Goal: Task Accomplishment & Management: Use online tool/utility

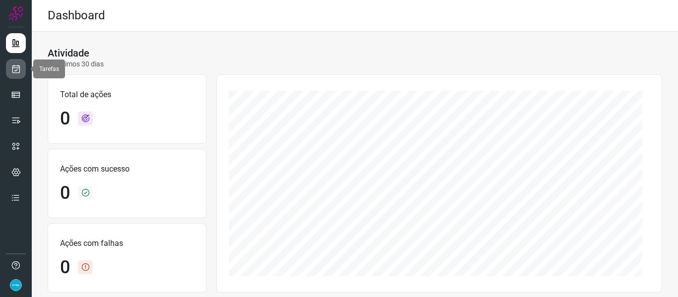
click at [18, 66] on icon at bounding box center [16, 69] width 10 height 10
click at [11, 65] on icon at bounding box center [16, 69] width 10 height 10
click at [18, 70] on icon at bounding box center [16, 69] width 10 height 10
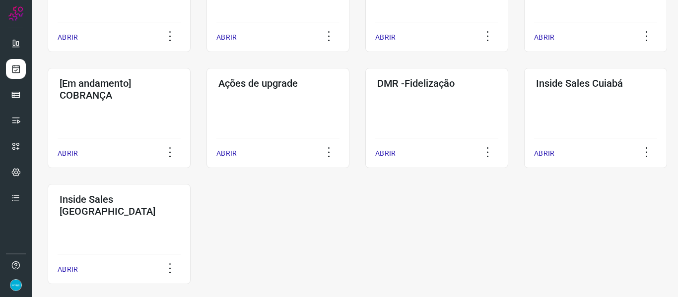
scroll to position [487, 0]
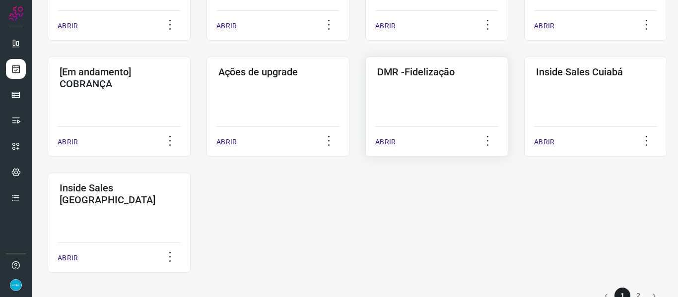
click at [387, 145] on p "ABRIR" at bounding box center [385, 142] width 20 height 10
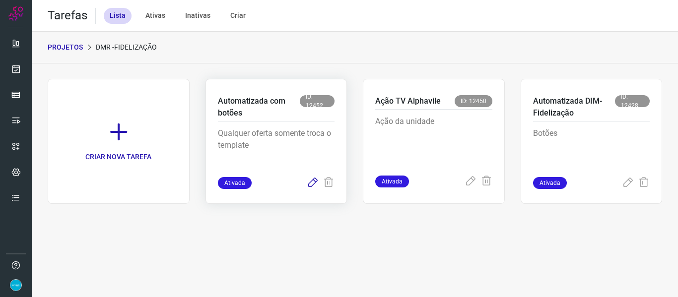
click at [309, 183] on icon at bounding box center [313, 183] width 12 height 12
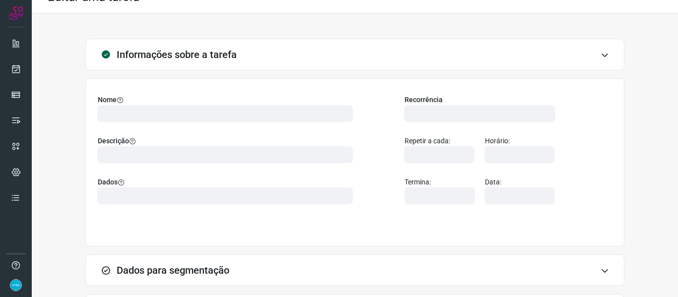
scroll to position [105, 0]
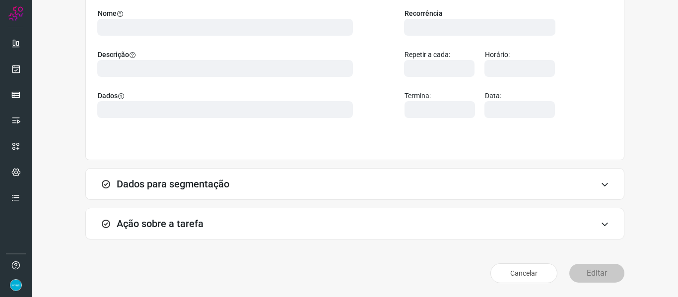
click at [645, 57] on div "Informações sobre a tarefa Nome Descrição Dados Recorrência Repetir a cada: Hor…" at bounding box center [355, 119] width 614 height 335
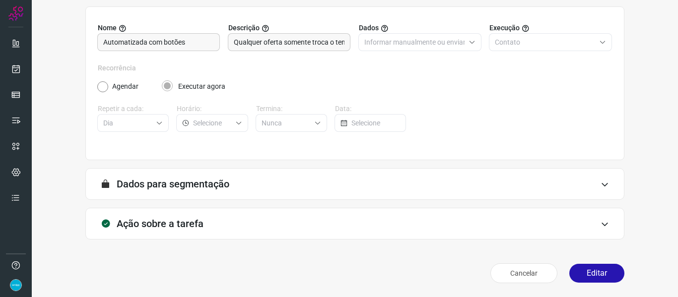
scroll to position [90, 0]
drag, startPoint x: 596, startPoint y: 268, endPoint x: 554, endPoint y: 206, distance: 75.3
click at [596, 268] on button "Editar" at bounding box center [596, 273] width 55 height 19
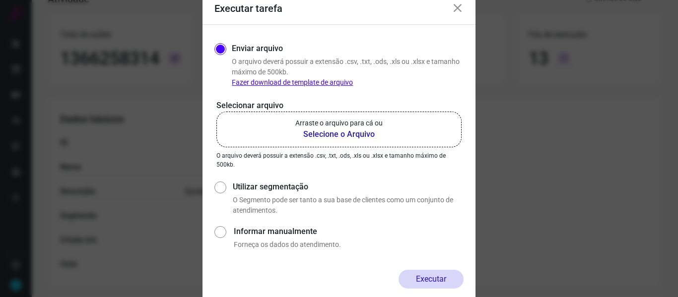
click at [354, 128] on b "Selecione o Arquivo" at bounding box center [338, 134] width 87 height 12
click at [0, 0] on input "Arraste o arquivo para cá ou Selecione o Arquivo" at bounding box center [0, 0] width 0 height 0
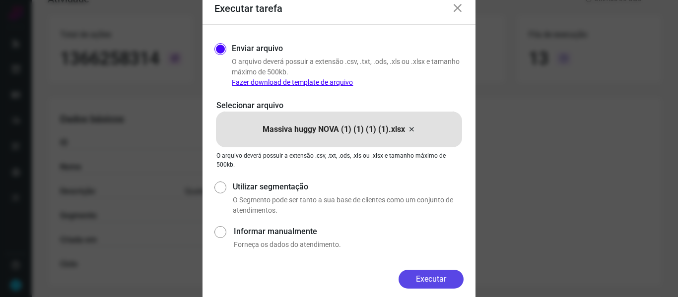
click at [437, 285] on button "Executar" at bounding box center [430, 279] width 65 height 19
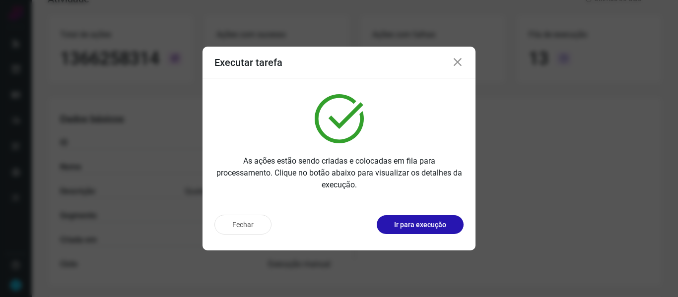
click at [458, 64] on icon at bounding box center [457, 63] width 12 height 12
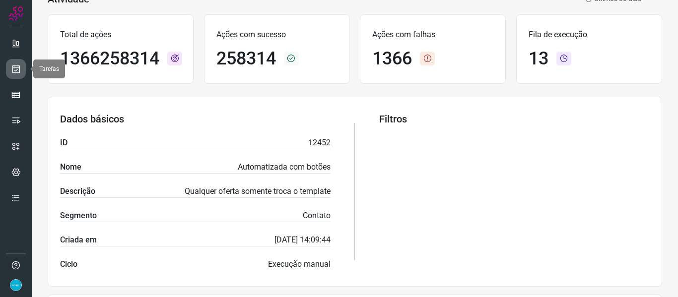
click at [17, 70] on icon at bounding box center [16, 69] width 10 height 10
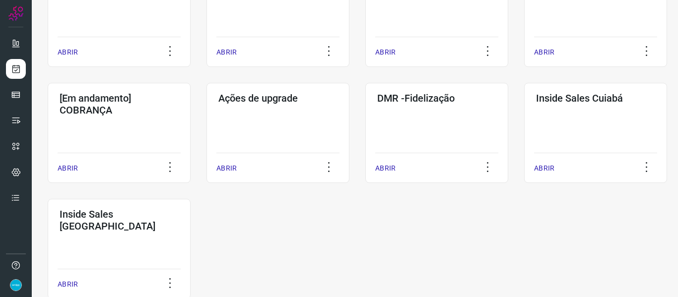
scroll to position [462, 0]
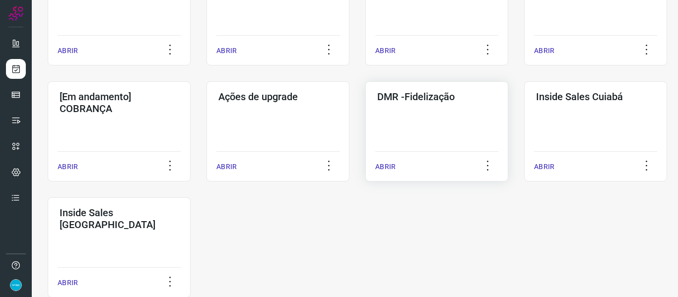
click at [385, 167] on p "ABRIR" at bounding box center [385, 167] width 20 height 10
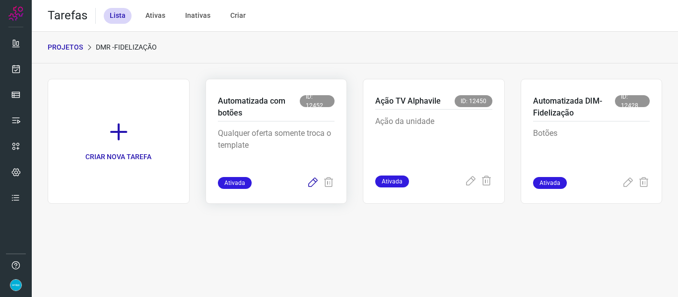
click at [314, 186] on icon at bounding box center [313, 183] width 12 height 12
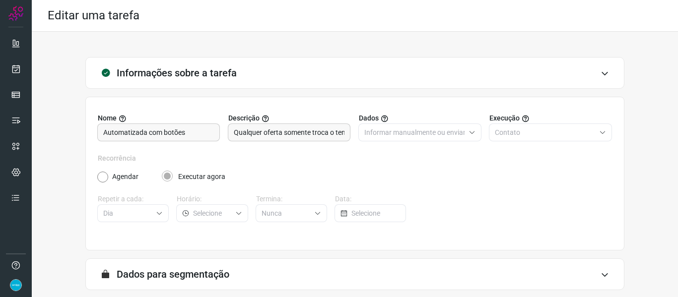
scroll to position [90, 0]
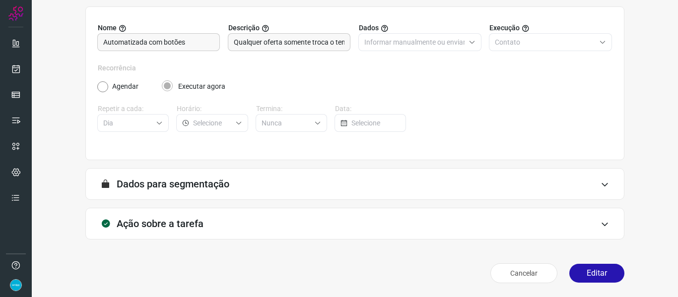
click at [613, 276] on button "Editar" at bounding box center [596, 273] width 55 height 19
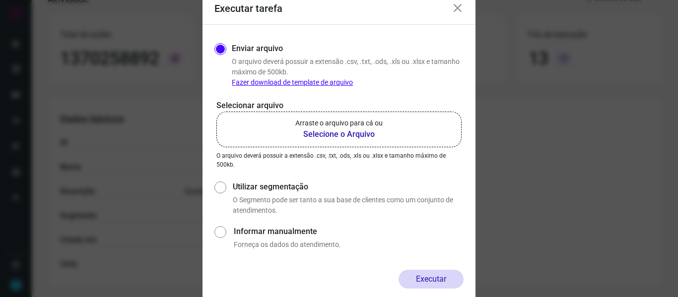
click at [345, 131] on b "Selecione o Arquivo" at bounding box center [338, 134] width 87 height 12
click at [0, 0] on input "Arraste o arquivo para cá ou Selecione o Arquivo" at bounding box center [0, 0] width 0 height 0
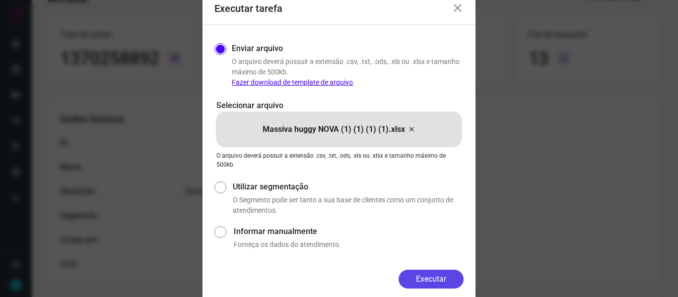
click at [449, 277] on button "Executar" at bounding box center [430, 279] width 65 height 19
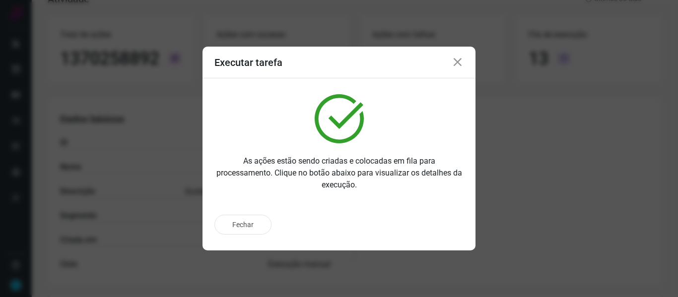
click at [459, 63] on icon at bounding box center [457, 63] width 12 height 12
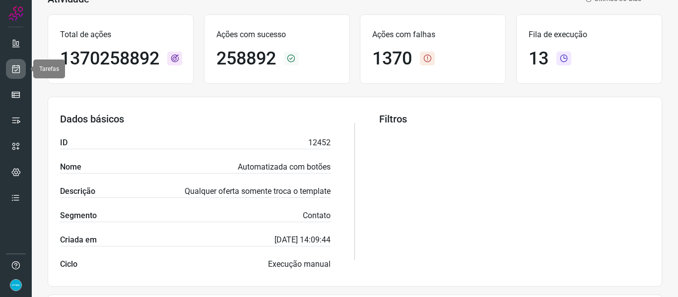
click at [16, 63] on link at bounding box center [16, 69] width 20 height 20
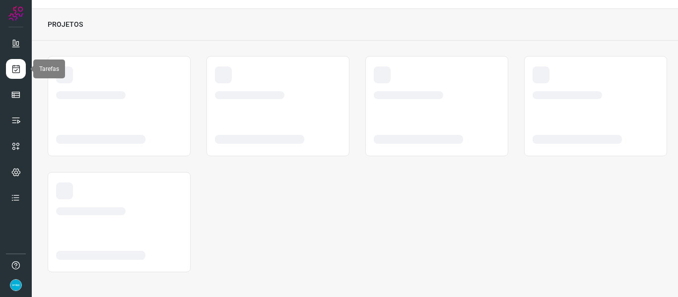
scroll to position [23, 0]
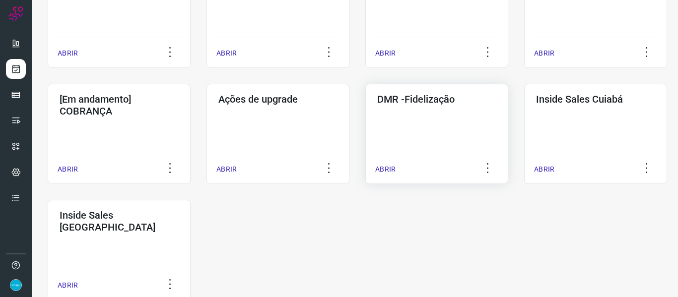
click at [388, 172] on p "ABRIR" at bounding box center [385, 169] width 20 height 10
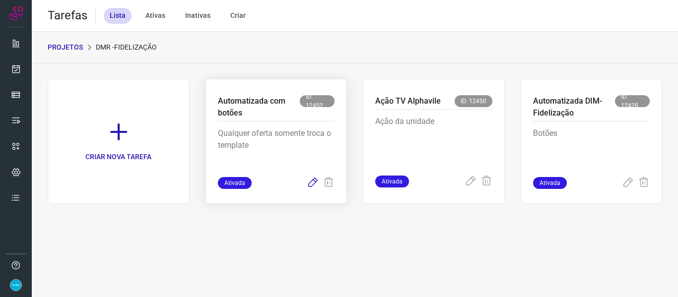
click at [312, 182] on icon at bounding box center [313, 183] width 12 height 12
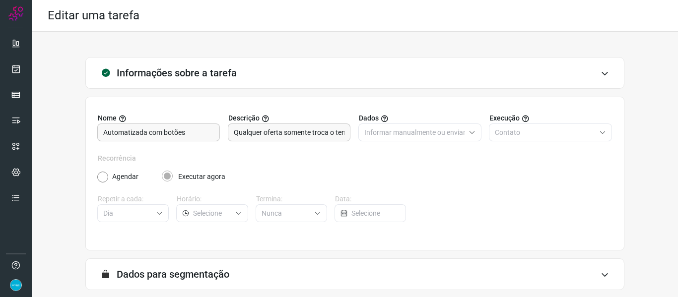
scroll to position [90, 0]
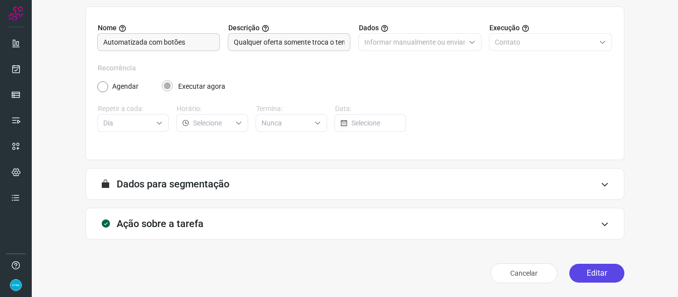
click at [598, 271] on button "Editar" at bounding box center [596, 273] width 55 height 19
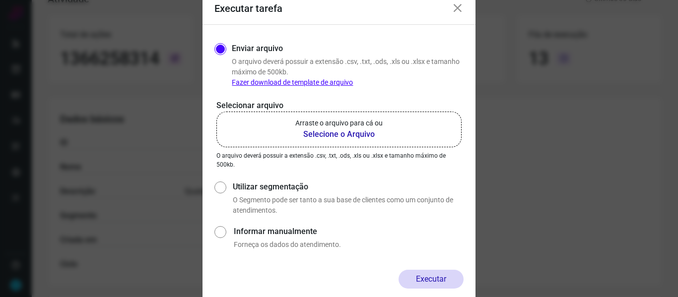
click at [319, 128] on b "Selecione o Arquivo" at bounding box center [338, 134] width 87 height 12
click at [0, 0] on input "Arraste o arquivo para cá ou Selecione o Arquivo" at bounding box center [0, 0] width 0 height 0
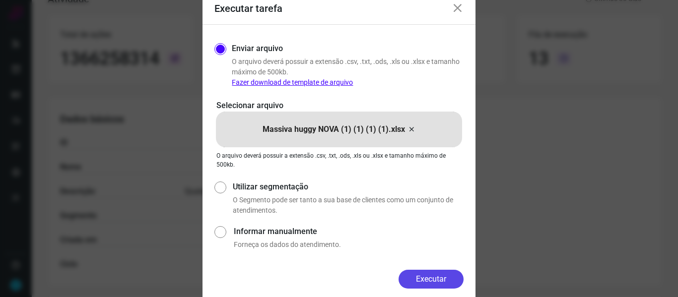
click at [443, 279] on button "Executar" at bounding box center [430, 279] width 65 height 19
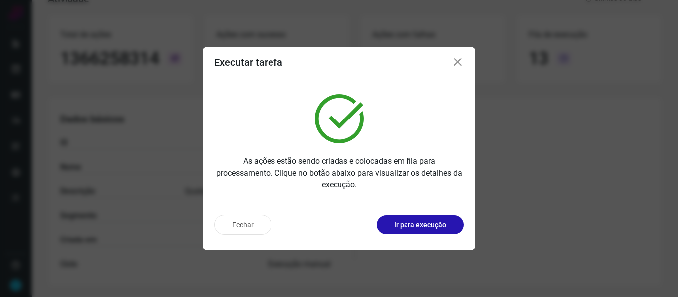
drag, startPoint x: 461, startPoint y: 61, endPoint x: 297, endPoint y: 81, distance: 165.9
click at [461, 61] on icon at bounding box center [457, 63] width 12 height 12
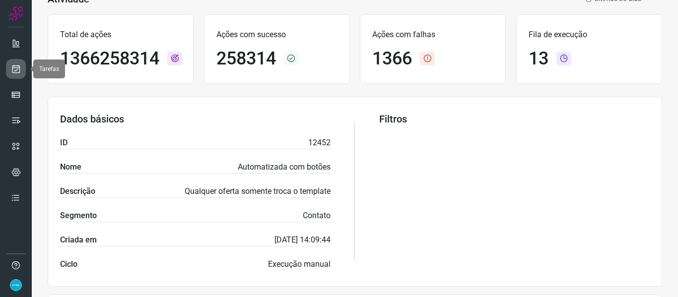
drag, startPoint x: 13, startPoint y: 64, endPoint x: 64, endPoint y: 72, distance: 51.3
click at [13, 64] on link at bounding box center [16, 69] width 20 height 20
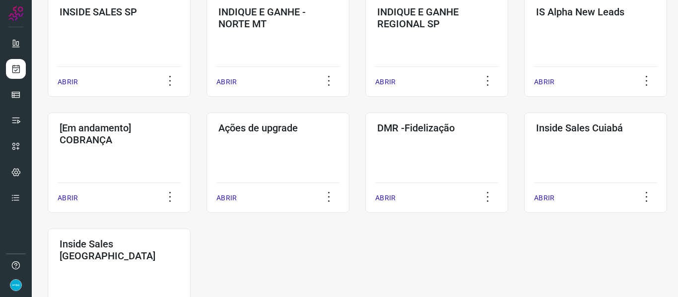
scroll to position [494, 0]
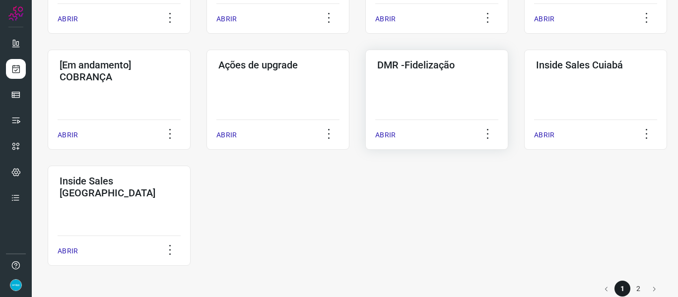
click at [392, 132] on p "ABRIR" at bounding box center [385, 135] width 20 height 10
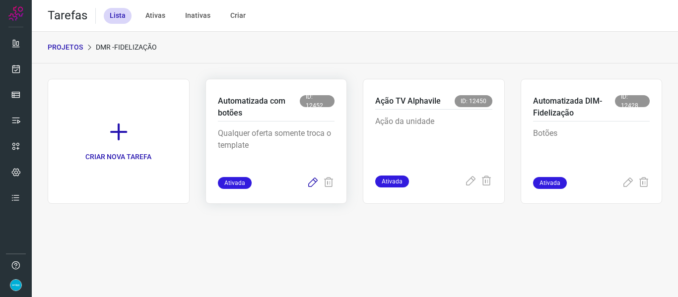
click at [312, 185] on icon at bounding box center [313, 183] width 12 height 12
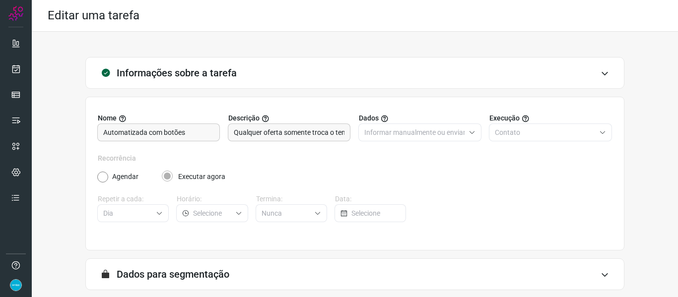
scroll to position [90, 0]
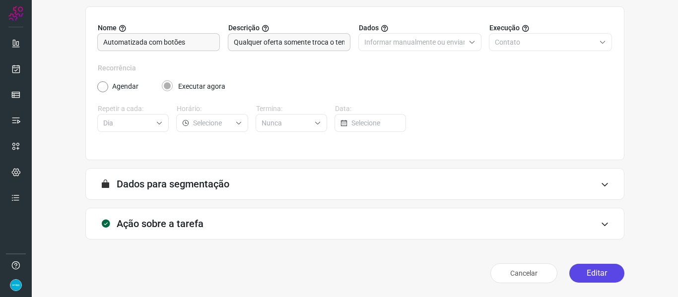
click at [602, 265] on button "Editar" at bounding box center [596, 273] width 55 height 19
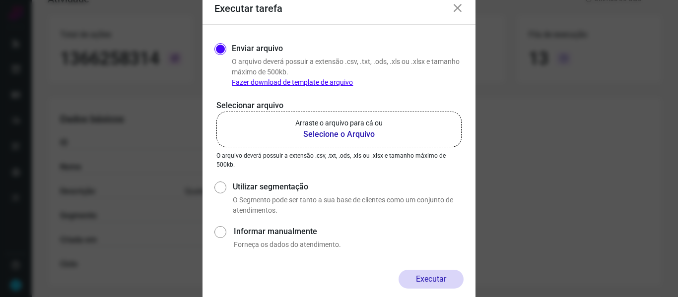
click at [331, 133] on b "Selecione o Arquivo" at bounding box center [338, 134] width 87 height 12
click at [0, 0] on input "Arraste o arquivo para cá ou Selecione o Arquivo" at bounding box center [0, 0] width 0 height 0
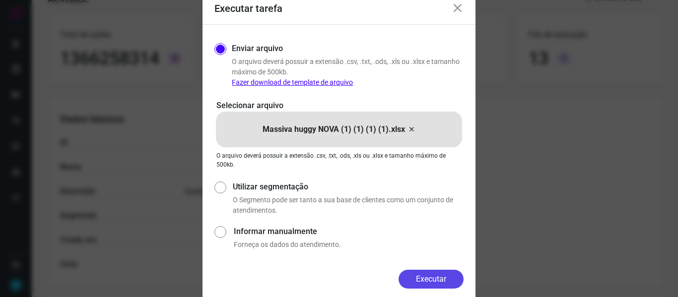
click at [426, 276] on button "Executar" at bounding box center [430, 279] width 65 height 19
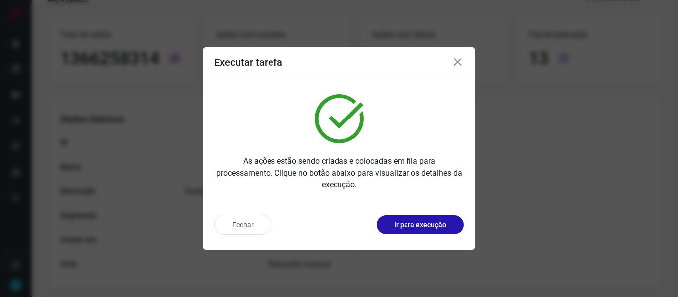
drag, startPoint x: 413, startPoint y: 59, endPoint x: 439, endPoint y: 58, distance: 25.3
click at [416, 57] on div "Executar tarefa" at bounding box center [338, 63] width 273 height 32
click at [461, 60] on icon at bounding box center [457, 63] width 12 height 12
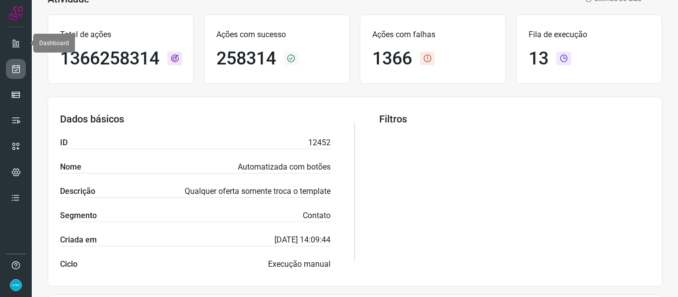
click at [16, 64] on icon at bounding box center [16, 69] width 10 height 10
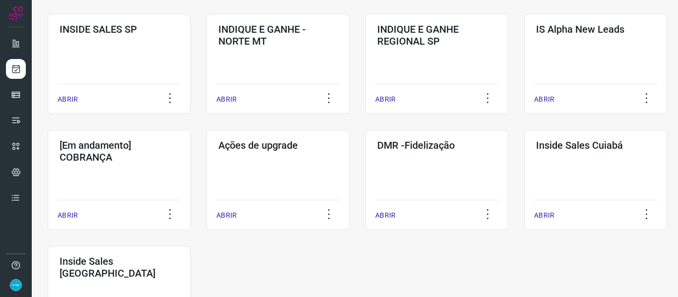
scroll to position [463, 0]
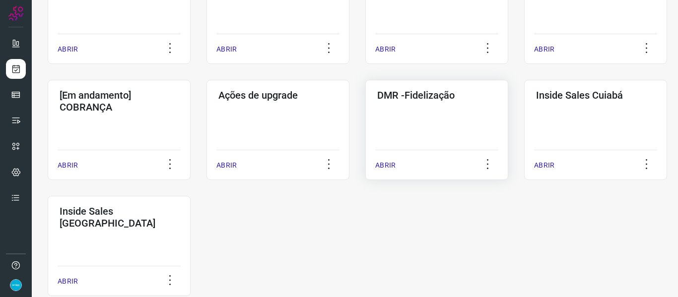
click at [387, 159] on div "ABRIR" at bounding box center [436, 162] width 123 height 25
click at [385, 157] on div "ABRIR" at bounding box center [436, 162] width 123 height 25
click at [387, 163] on p "ABRIR" at bounding box center [385, 165] width 20 height 10
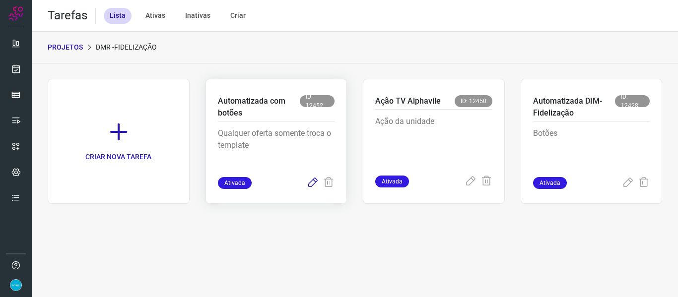
click at [312, 184] on icon at bounding box center [313, 183] width 12 height 12
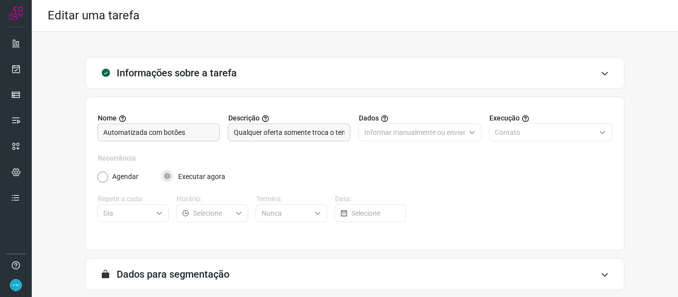
scroll to position [90, 0]
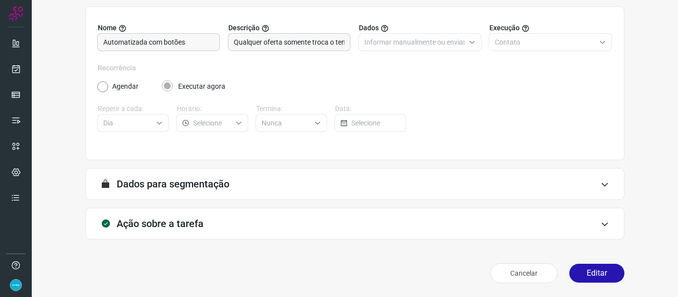
click at [609, 274] on button "Editar" at bounding box center [596, 273] width 55 height 19
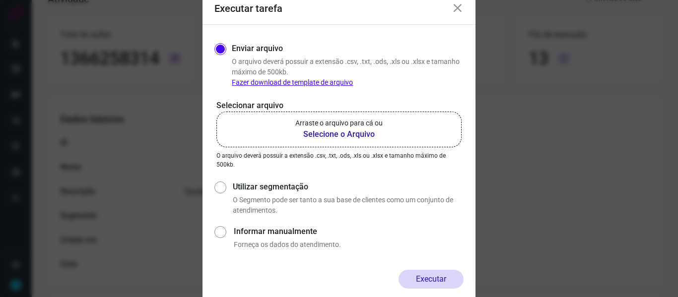
click at [345, 131] on b "Selecione o Arquivo" at bounding box center [338, 134] width 87 height 12
click at [0, 0] on input "Arraste o arquivo para cá ou Selecione o Arquivo" at bounding box center [0, 0] width 0 height 0
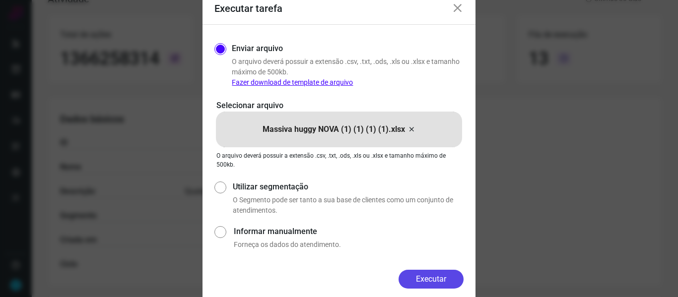
click at [413, 277] on button "Executar" at bounding box center [430, 279] width 65 height 19
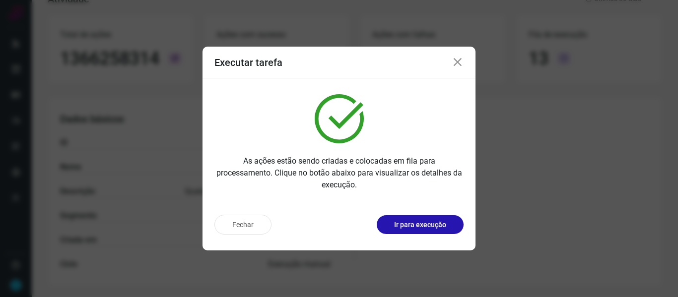
click at [459, 64] on icon at bounding box center [457, 63] width 12 height 12
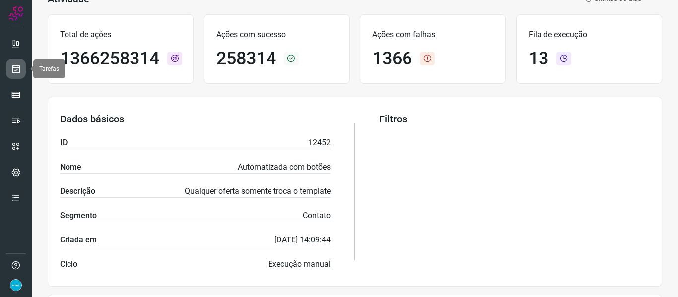
click at [18, 73] on icon at bounding box center [16, 69] width 10 height 10
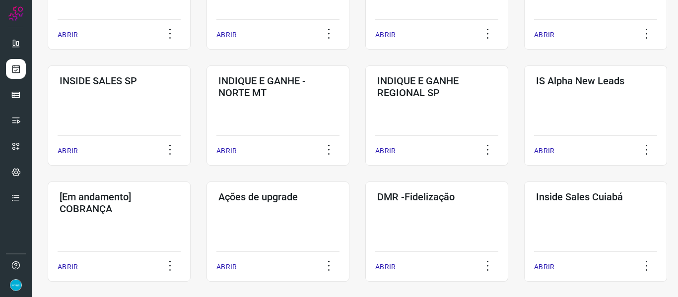
scroll to position [352, 0]
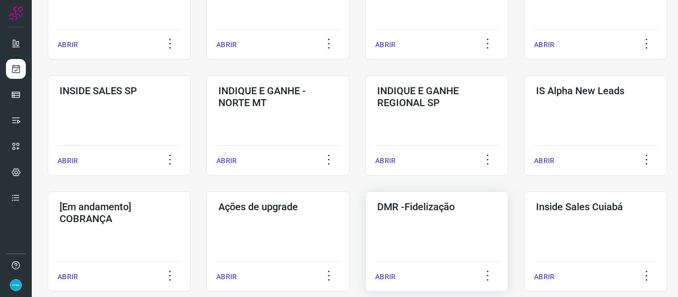
click at [392, 275] on p "ABRIR" at bounding box center [385, 277] width 20 height 10
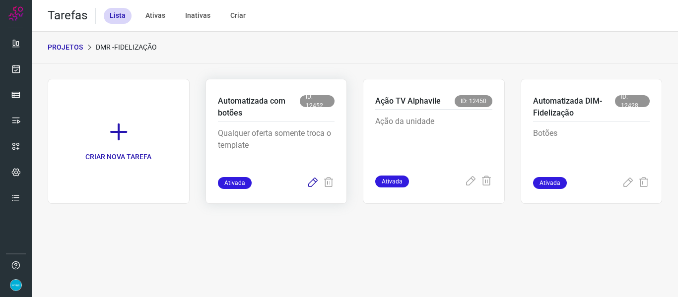
click at [310, 186] on icon at bounding box center [313, 183] width 12 height 12
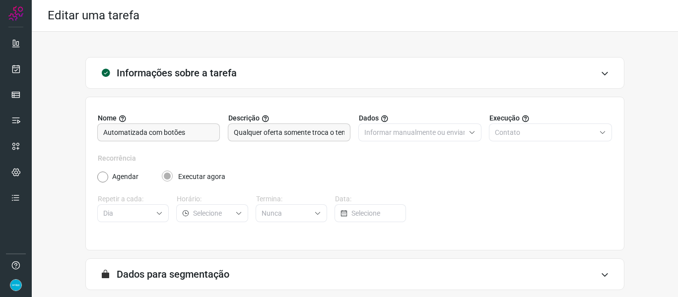
scroll to position [90, 0]
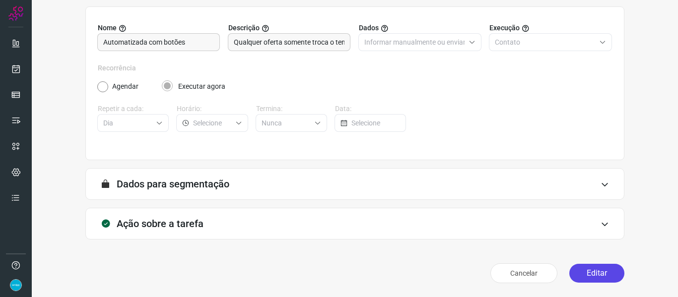
click at [603, 272] on button "Editar" at bounding box center [596, 273] width 55 height 19
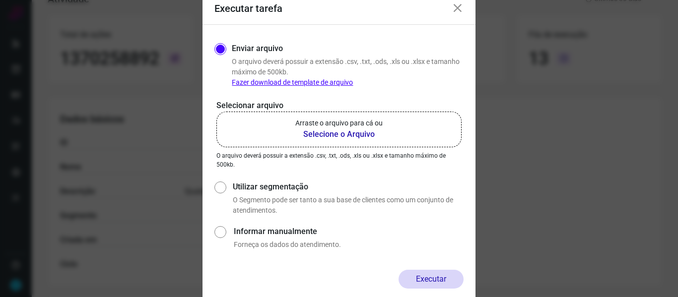
click at [338, 133] on b "Selecione o Arquivo" at bounding box center [338, 134] width 87 height 12
click at [0, 0] on input "Arraste o arquivo para cá ou Selecione o Arquivo" at bounding box center [0, 0] width 0 height 0
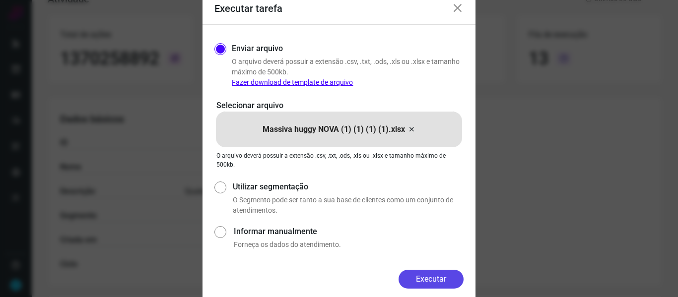
click at [420, 276] on button "Executar" at bounding box center [430, 279] width 65 height 19
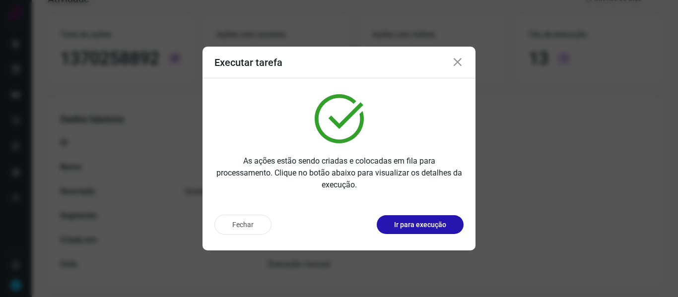
click at [459, 65] on icon at bounding box center [457, 63] width 12 height 12
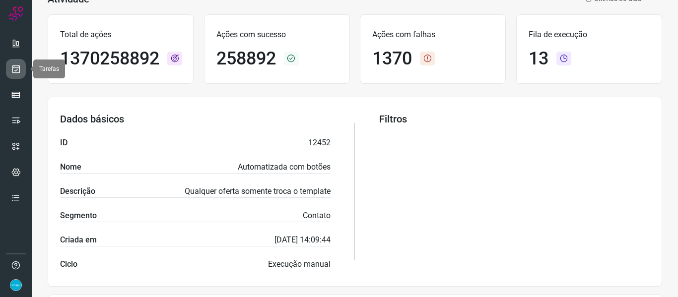
click at [14, 62] on link at bounding box center [16, 69] width 20 height 20
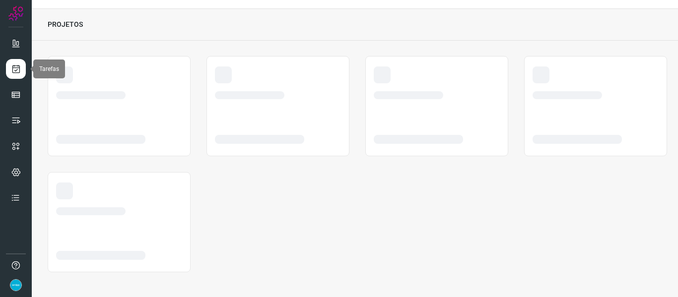
scroll to position [23, 0]
